Goal: Task Accomplishment & Management: Manage account settings

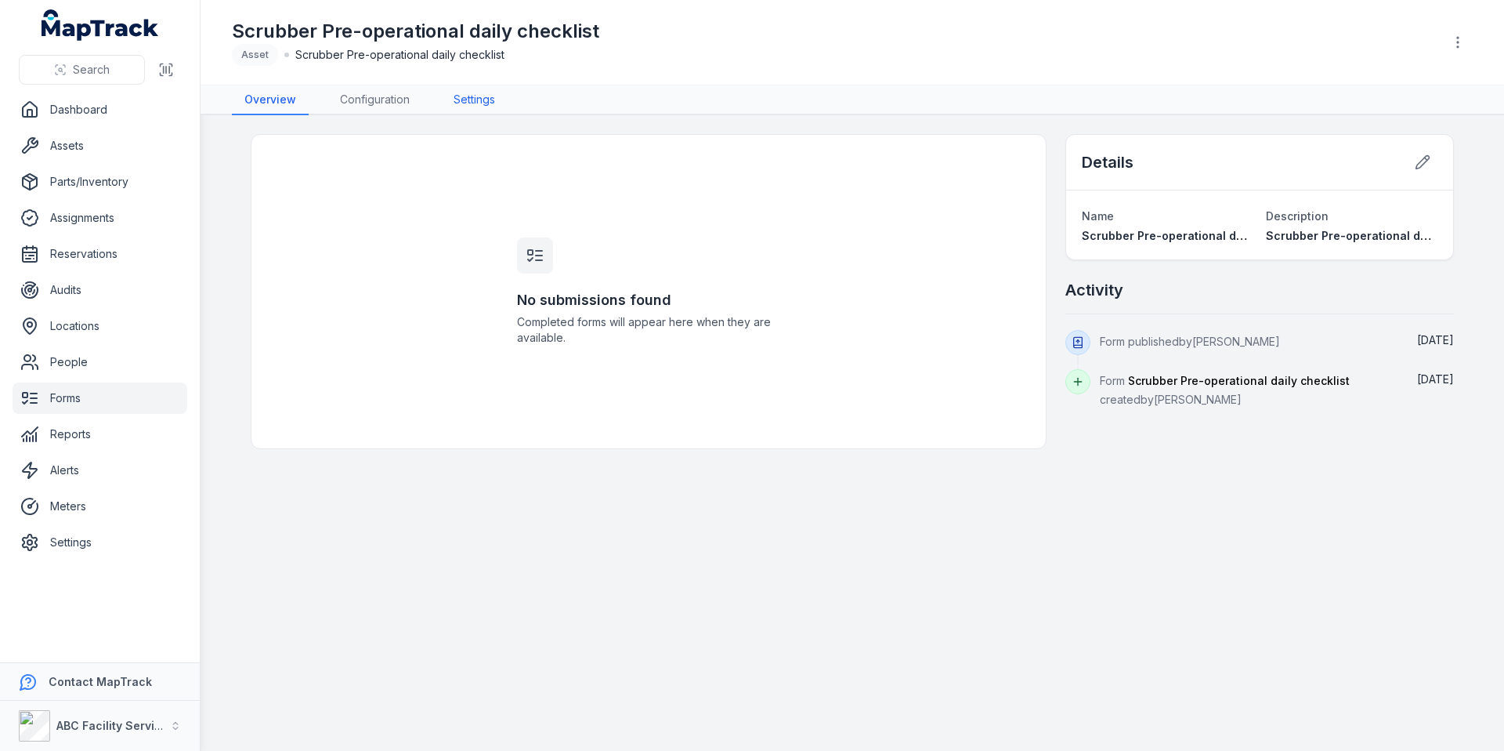
click at [495, 96] on link "Settings" at bounding box center [474, 100] width 67 height 30
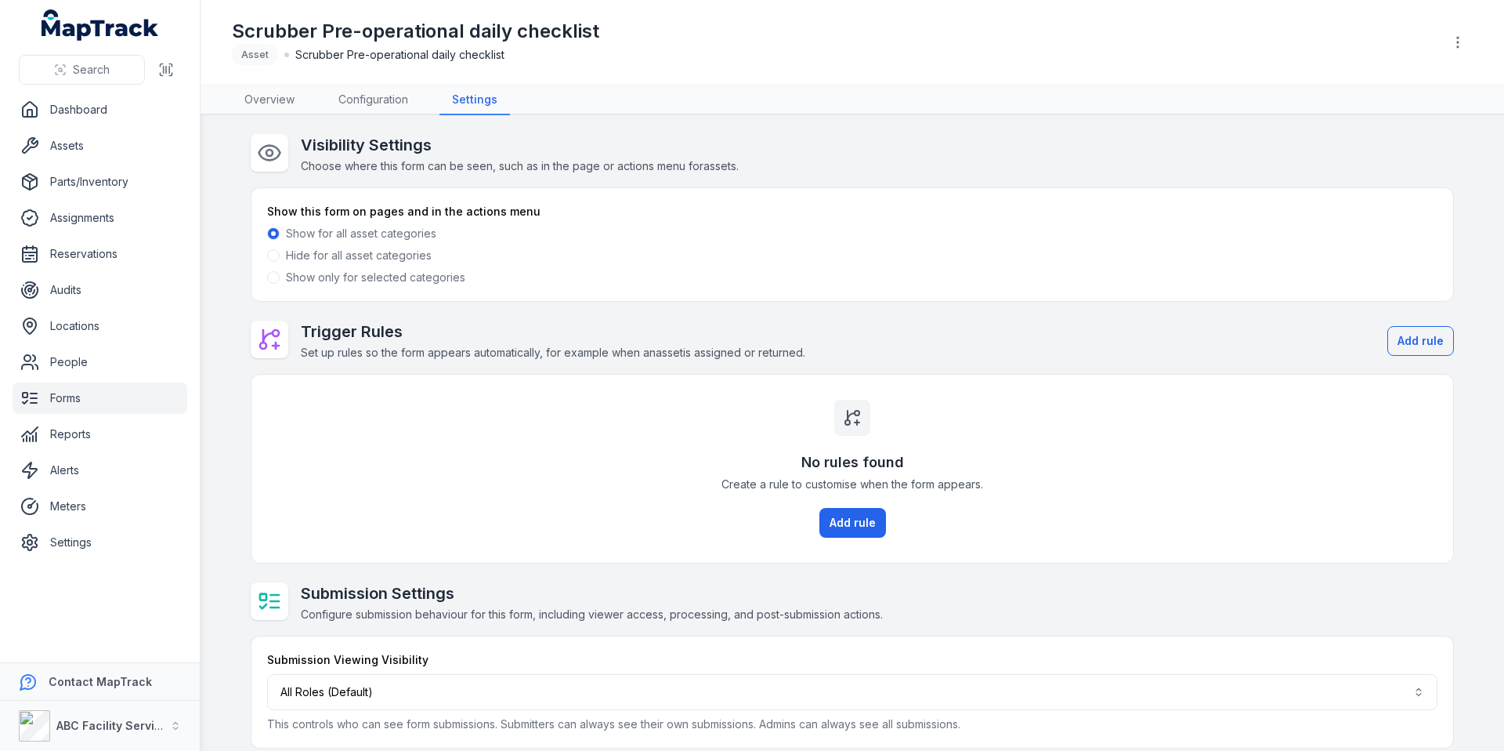
click at [353, 275] on label "Show only for selected categories" at bounding box center [375, 278] width 179 height 16
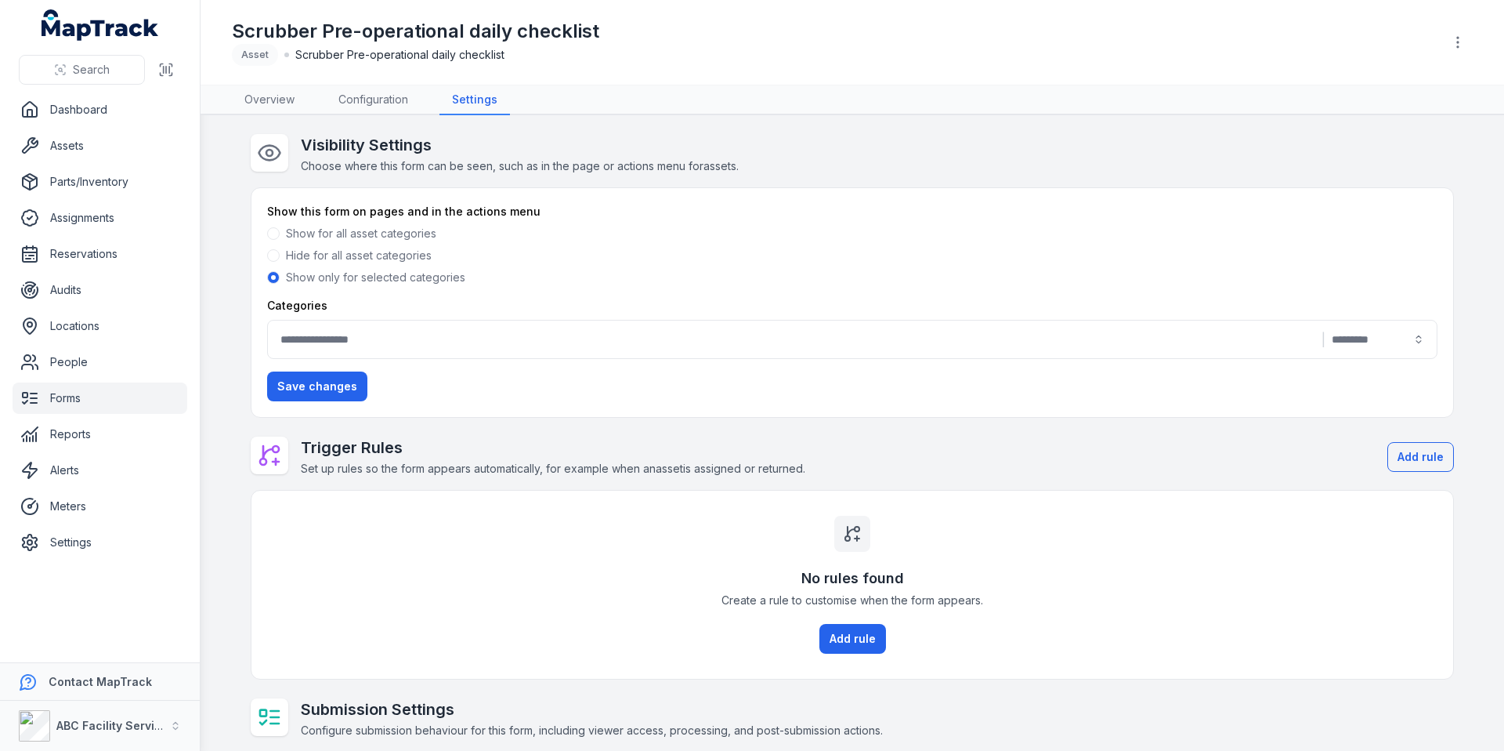
click at [635, 337] on div "|" at bounding box center [852, 339] width 1171 height 39
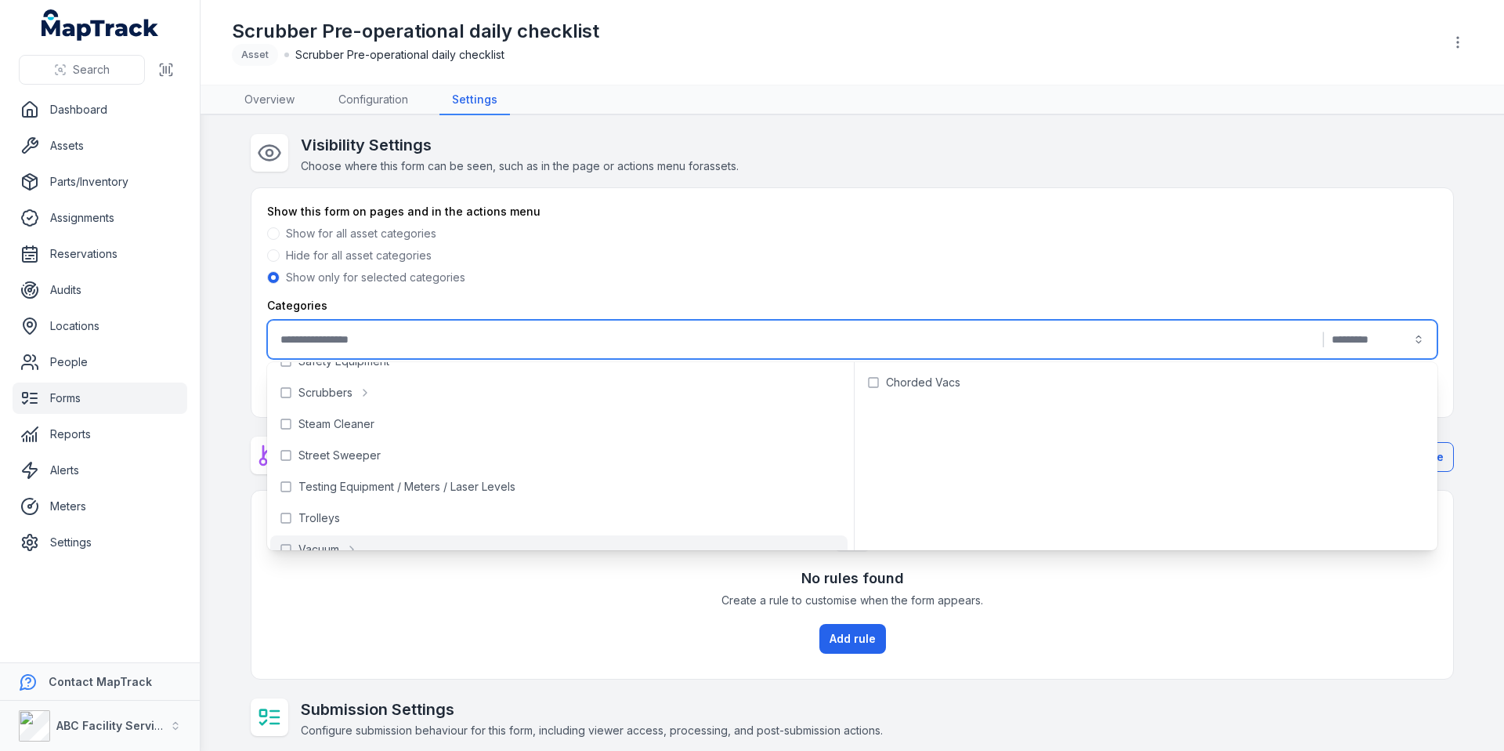
scroll to position [503, 0]
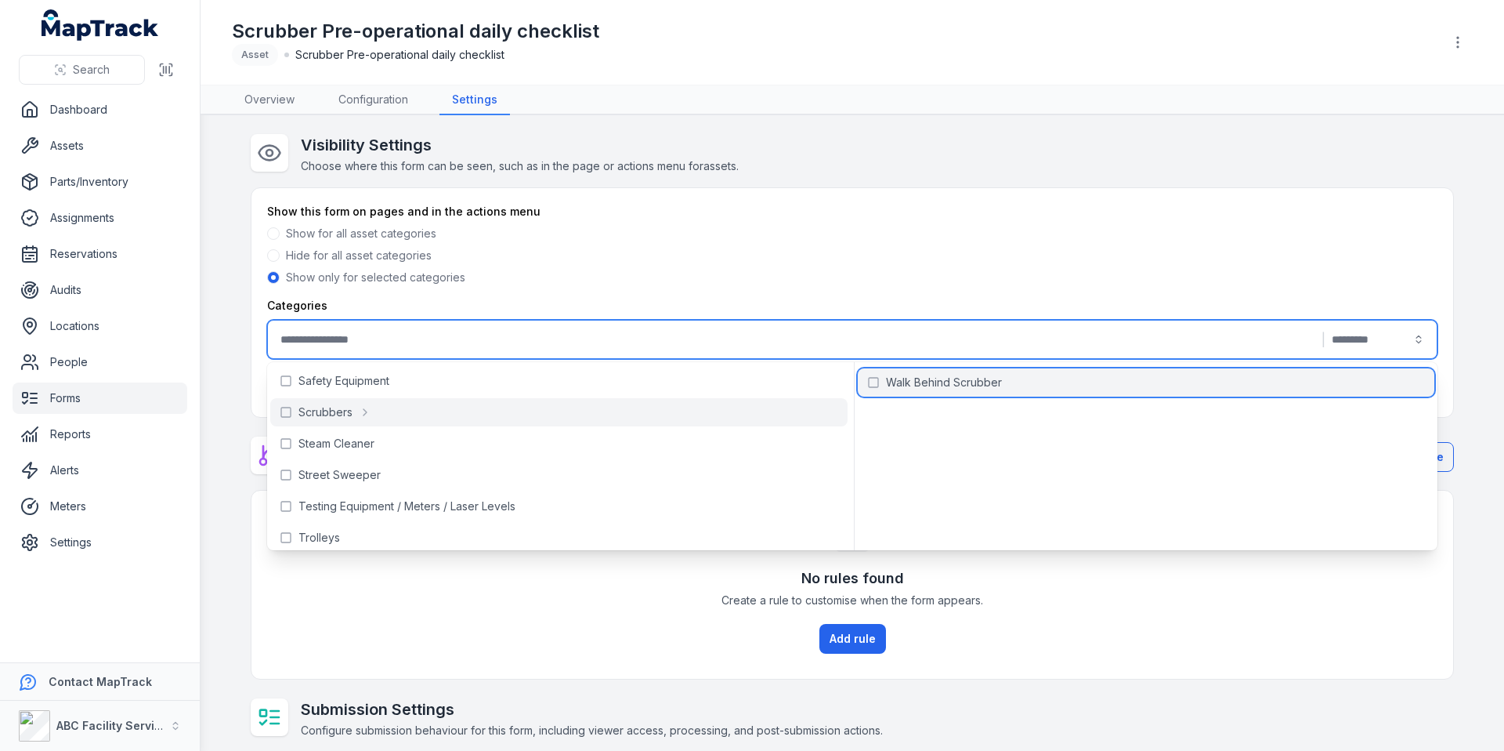
click at [889, 386] on span "Walk Behind Scrubber" at bounding box center [944, 383] width 116 height 16
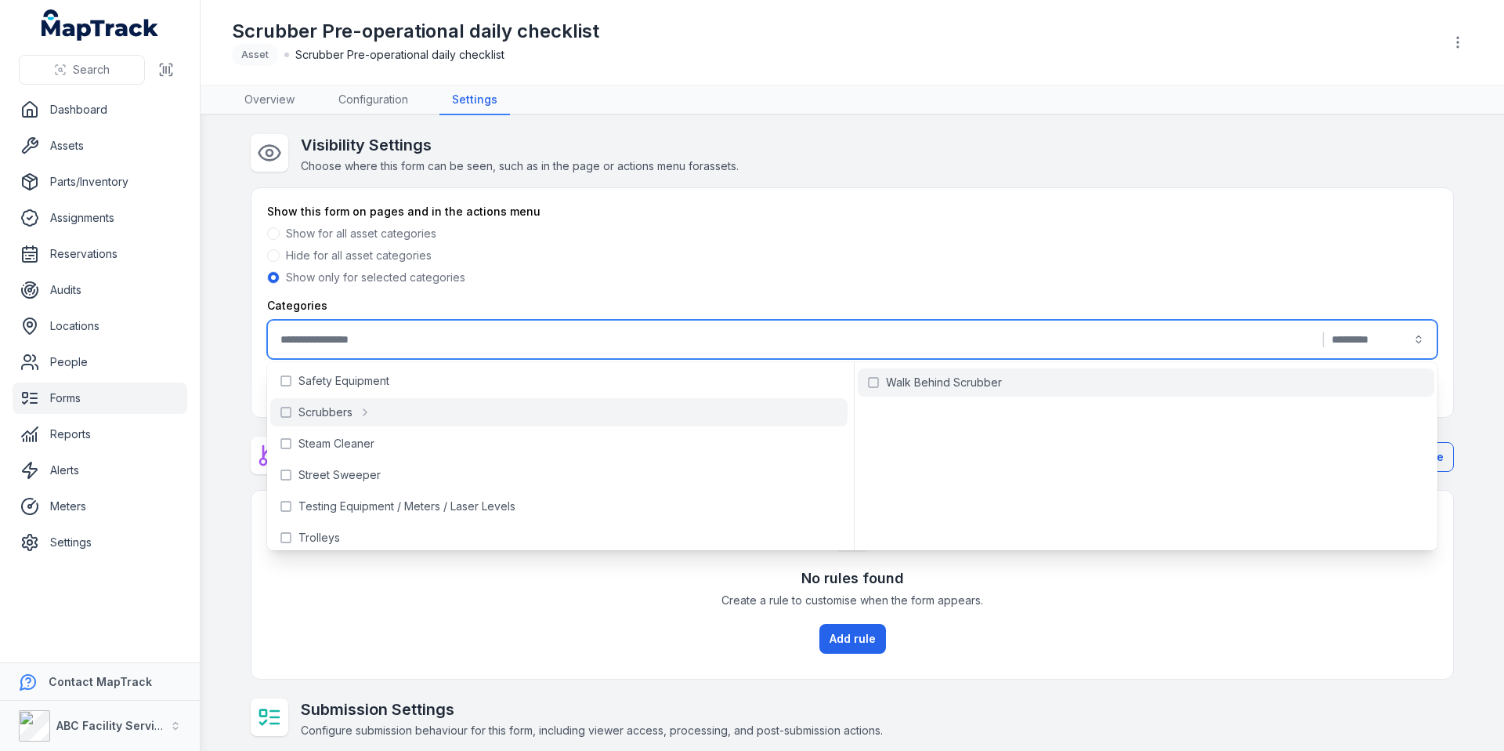
type input "**********"
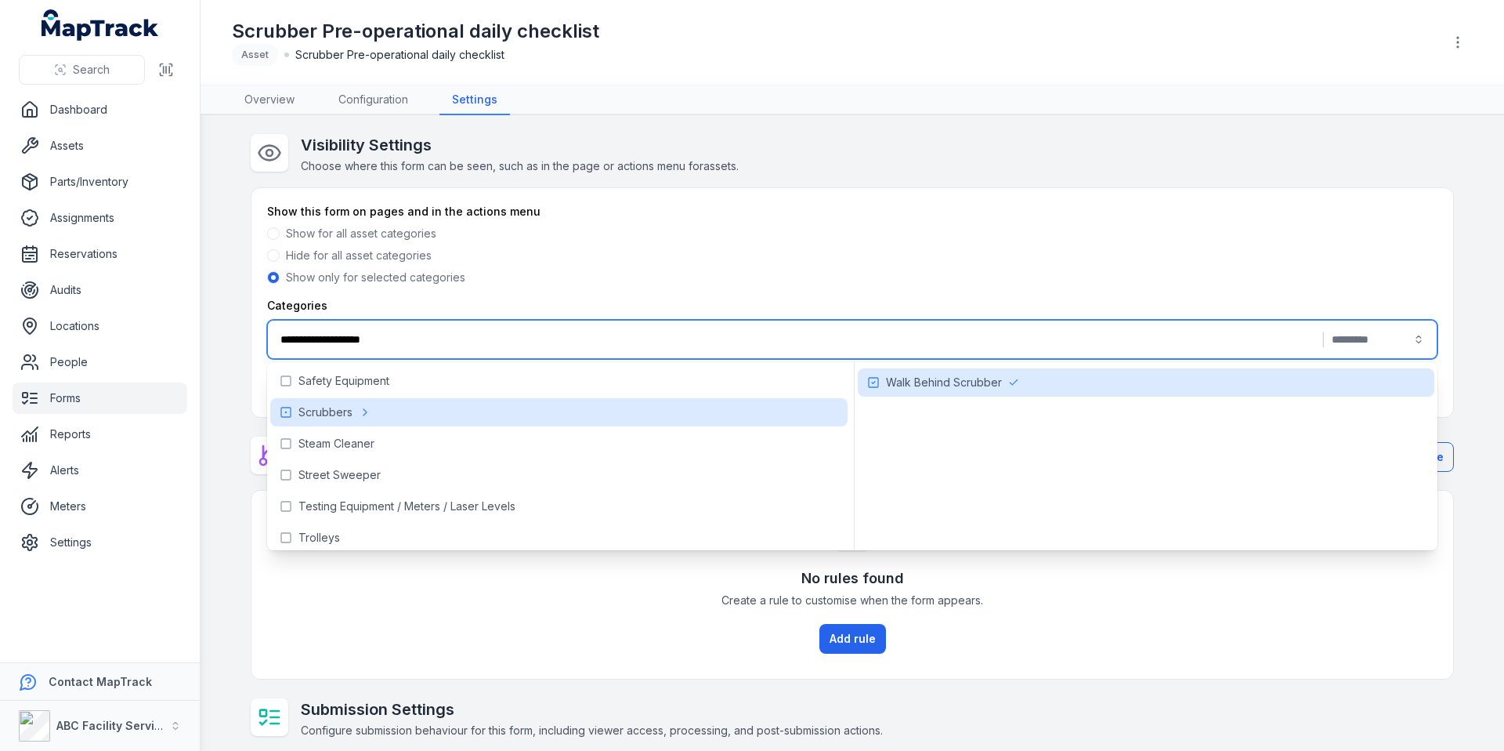
click at [866, 253] on div "Hide for all asset categories" at bounding box center [852, 256] width 1171 height 16
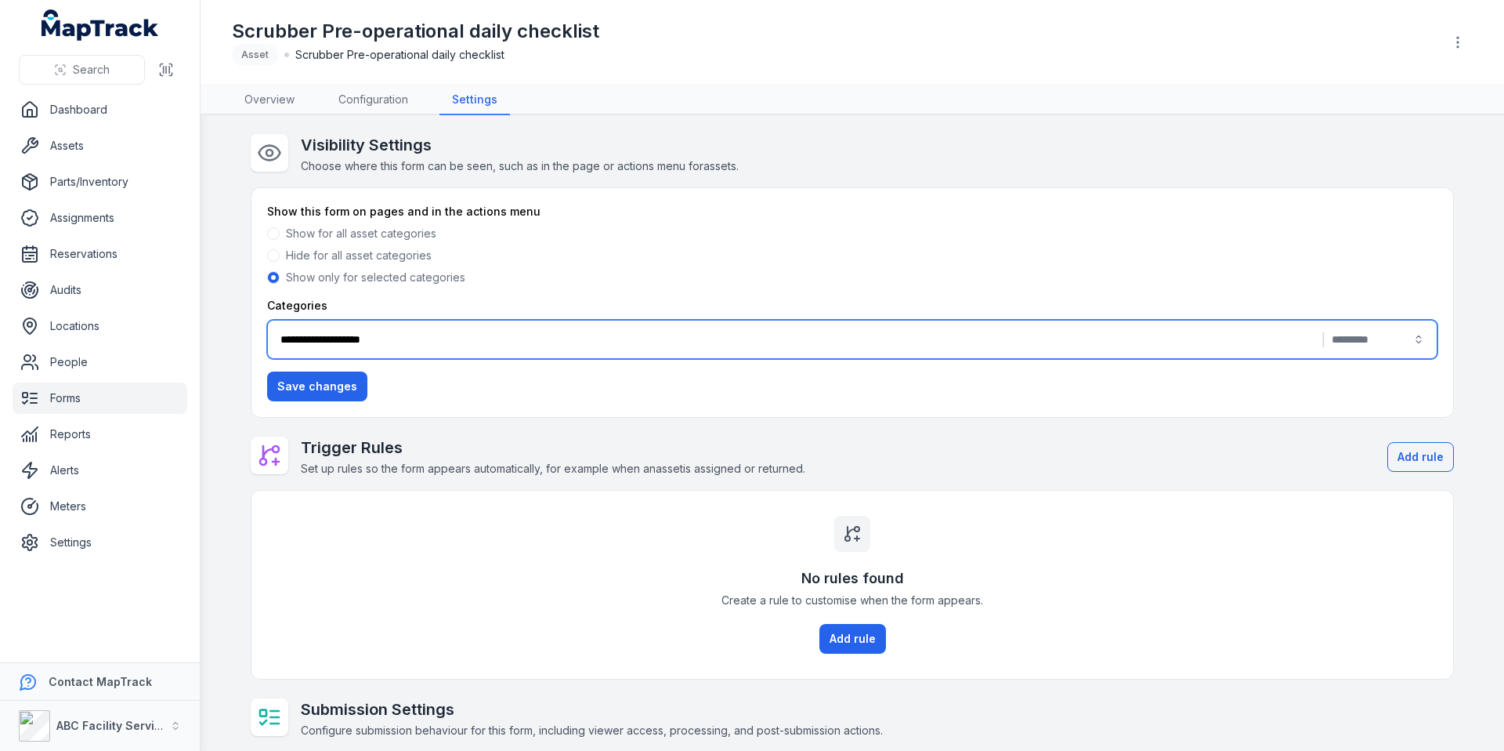
scroll to position [132, 0]
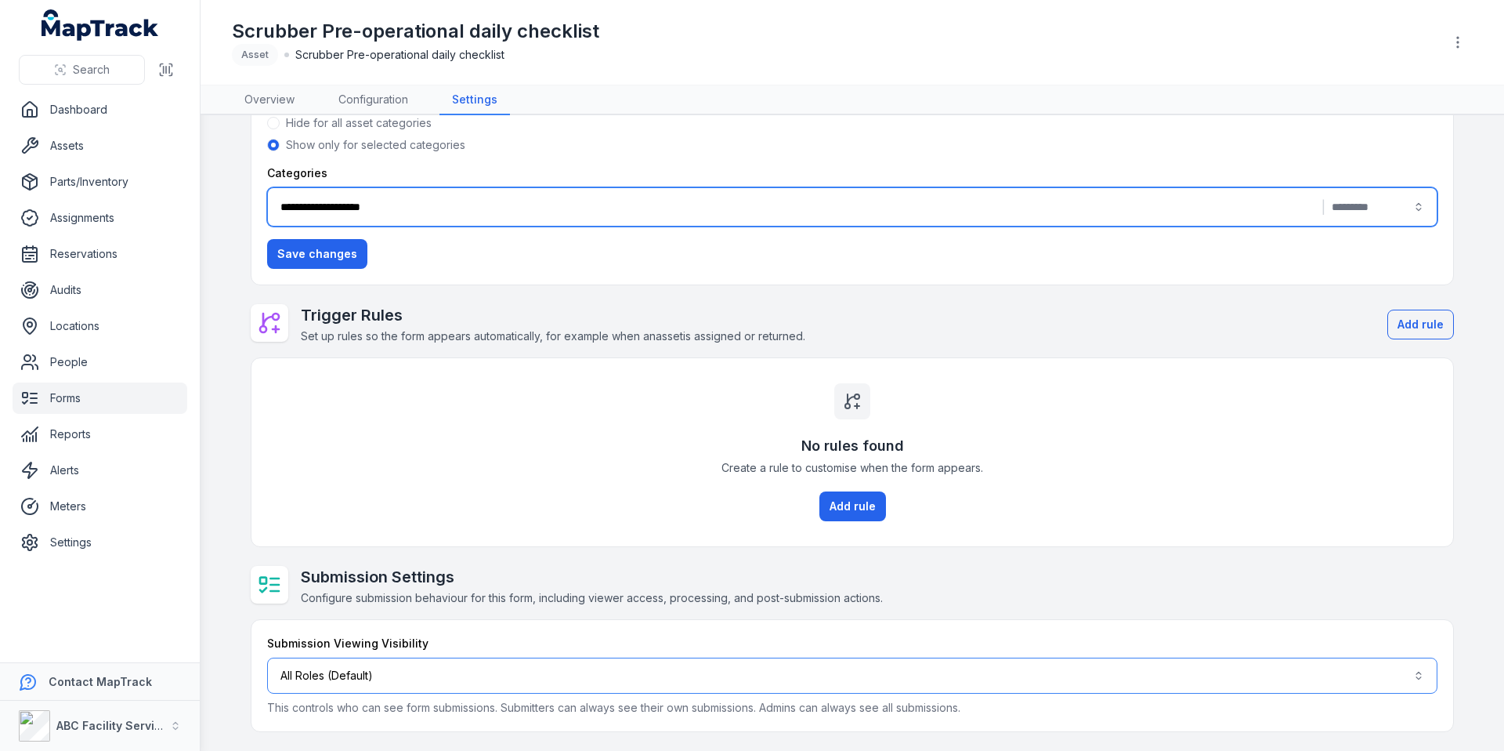
click at [474, 675] on button "All Roles (Default)" at bounding box center [852, 675] width 1171 height 36
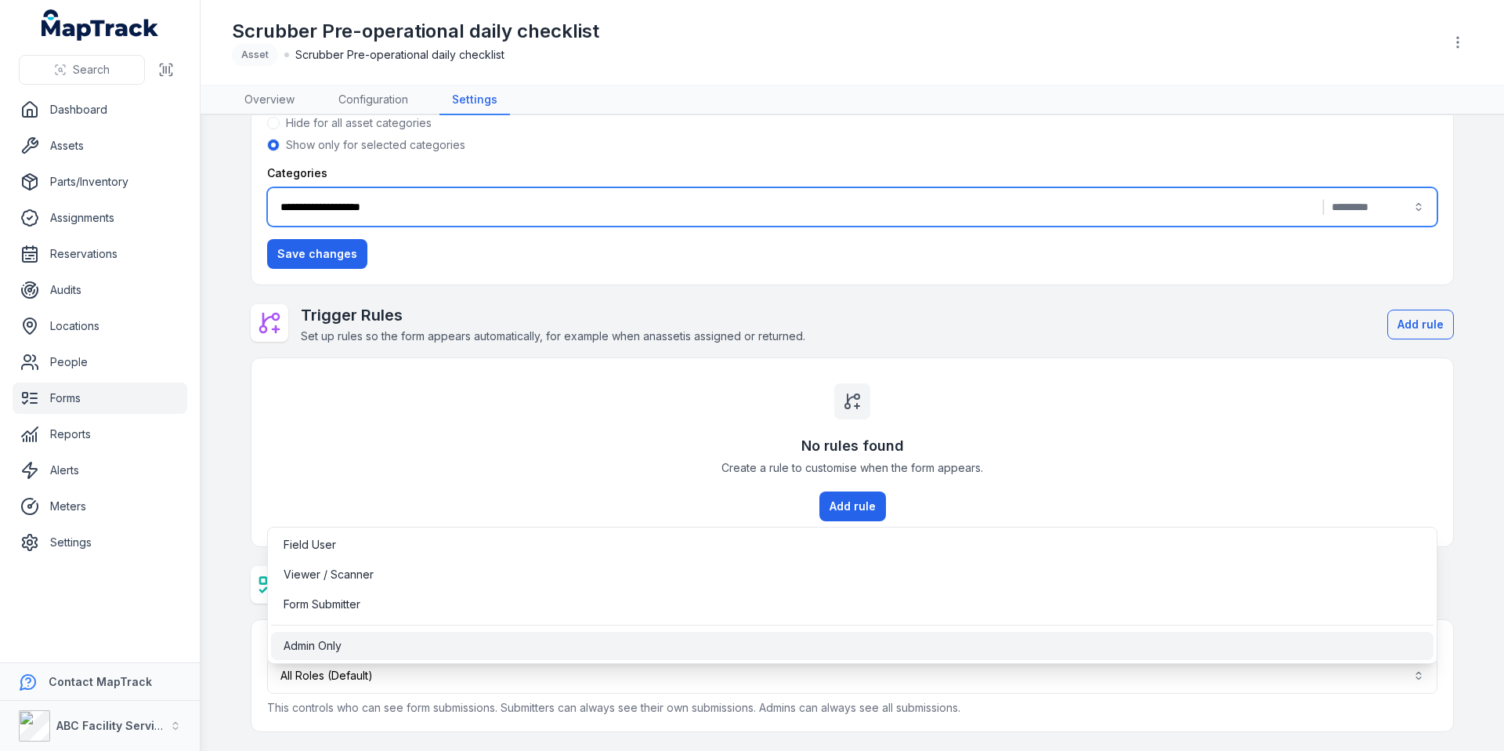
click at [515, 650] on div "Admin Only" at bounding box center [853, 646] width 1138 height 16
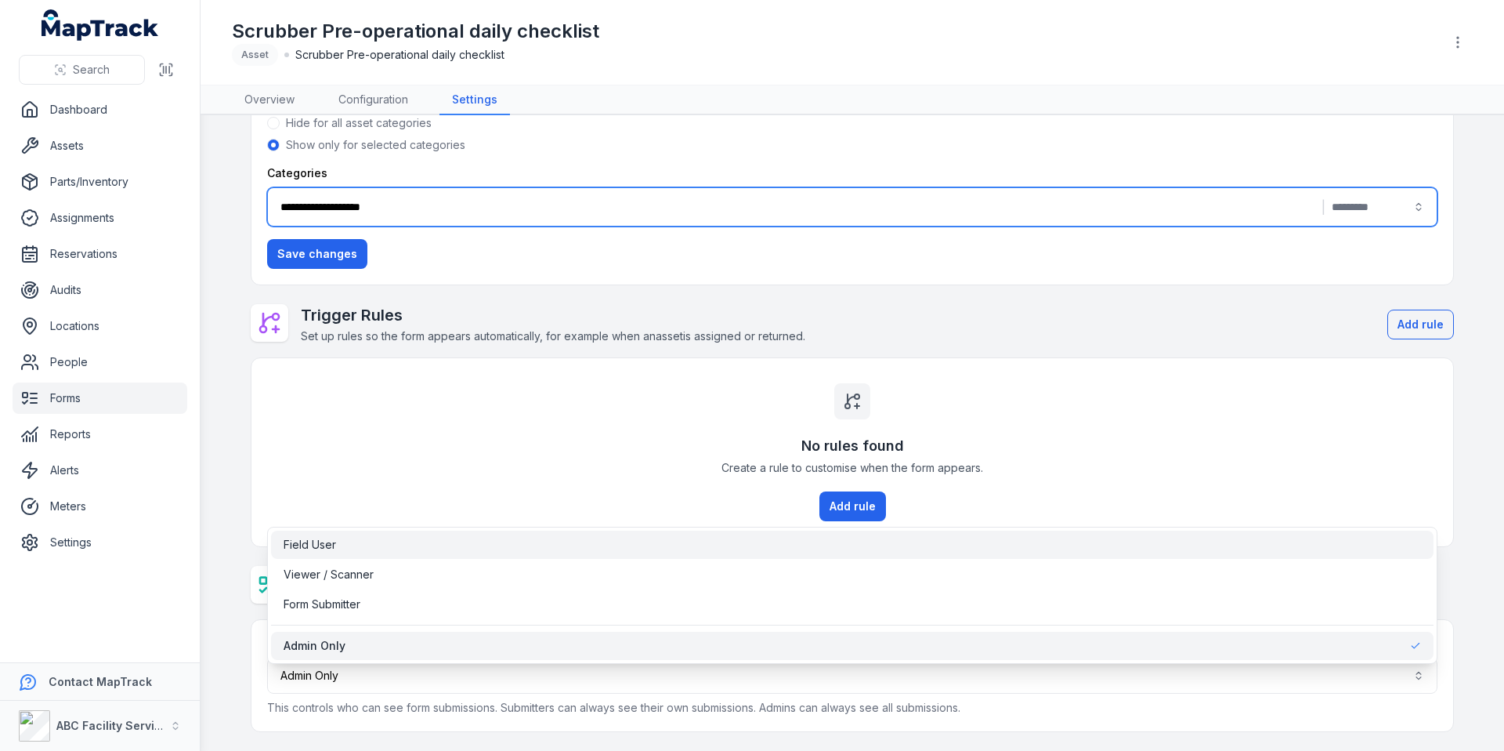
click at [565, 543] on div "Field User" at bounding box center [853, 545] width 1138 height 16
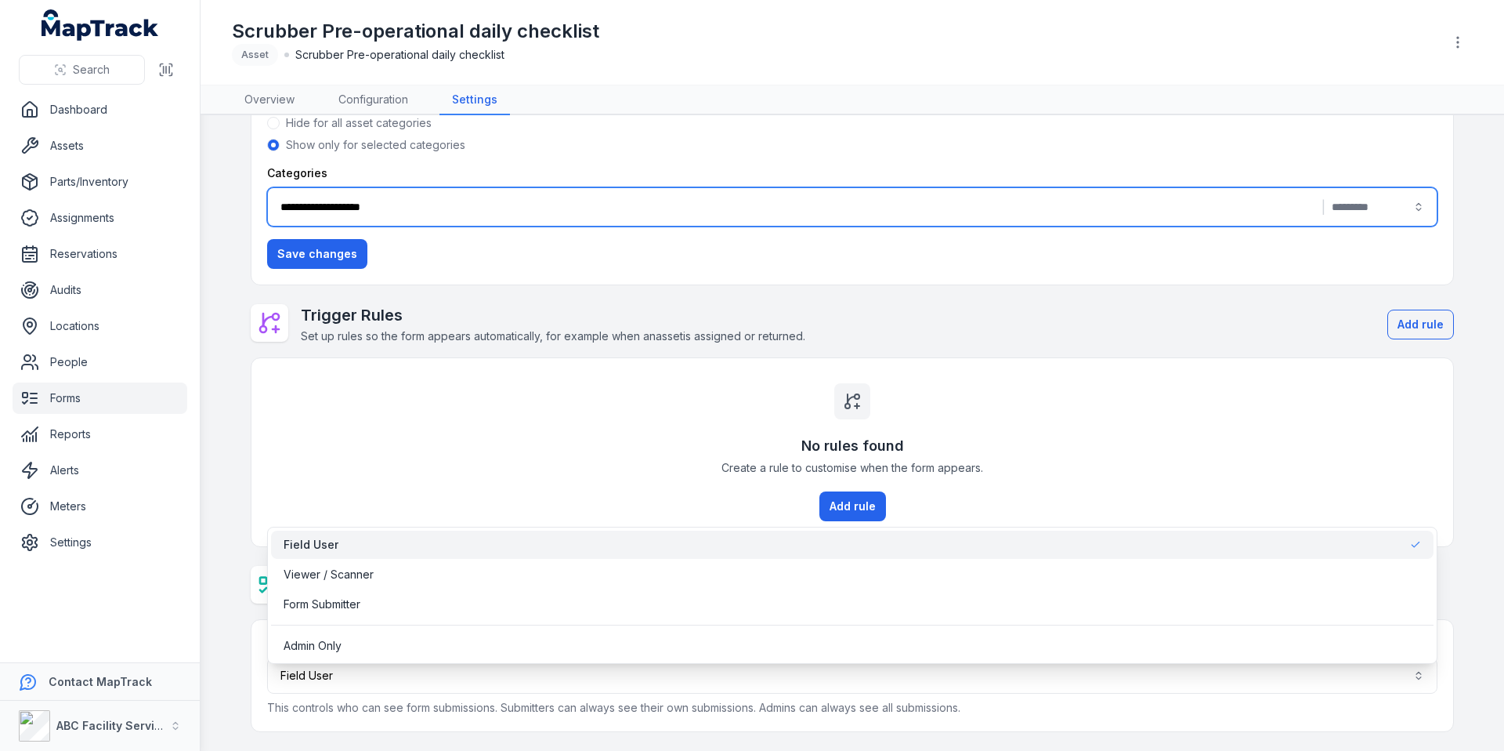
click at [605, 447] on div "**********" at bounding box center [852, 367] width 1203 height 730
